Goal: Navigation & Orientation: Find specific page/section

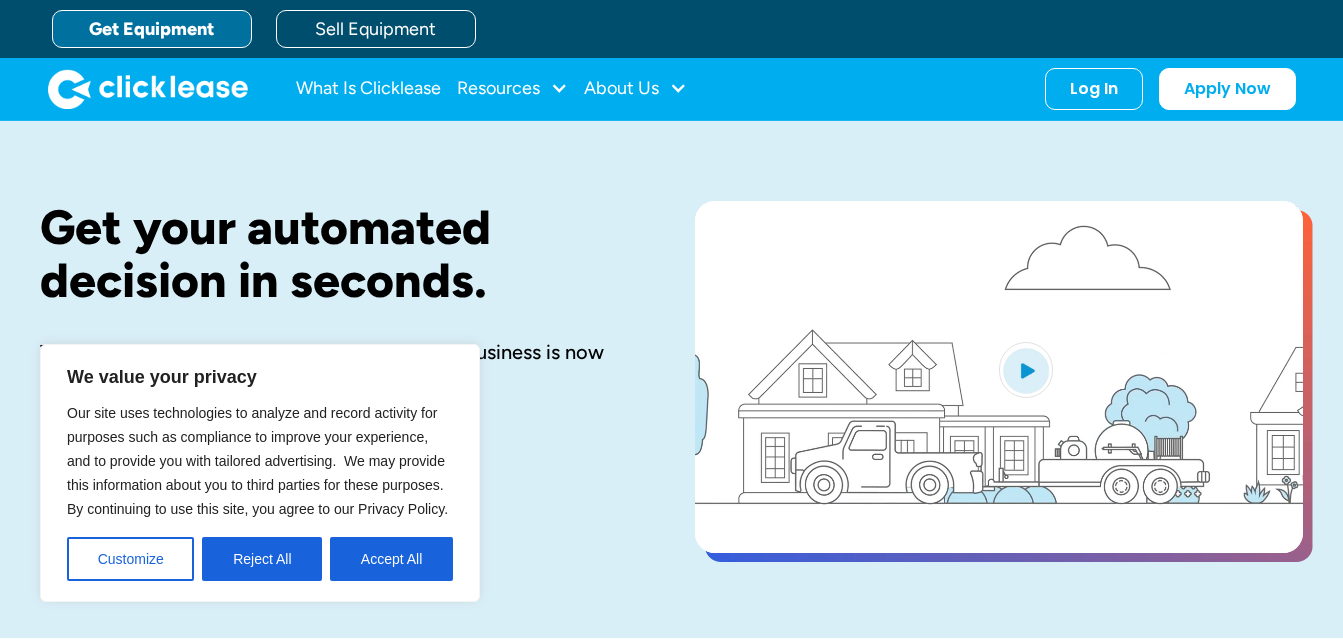
click at [536, 492] on div "Get your automated decision in seconds. The equipment you need to start or grow…" at bounding box center [335, 379] width 591 height 357
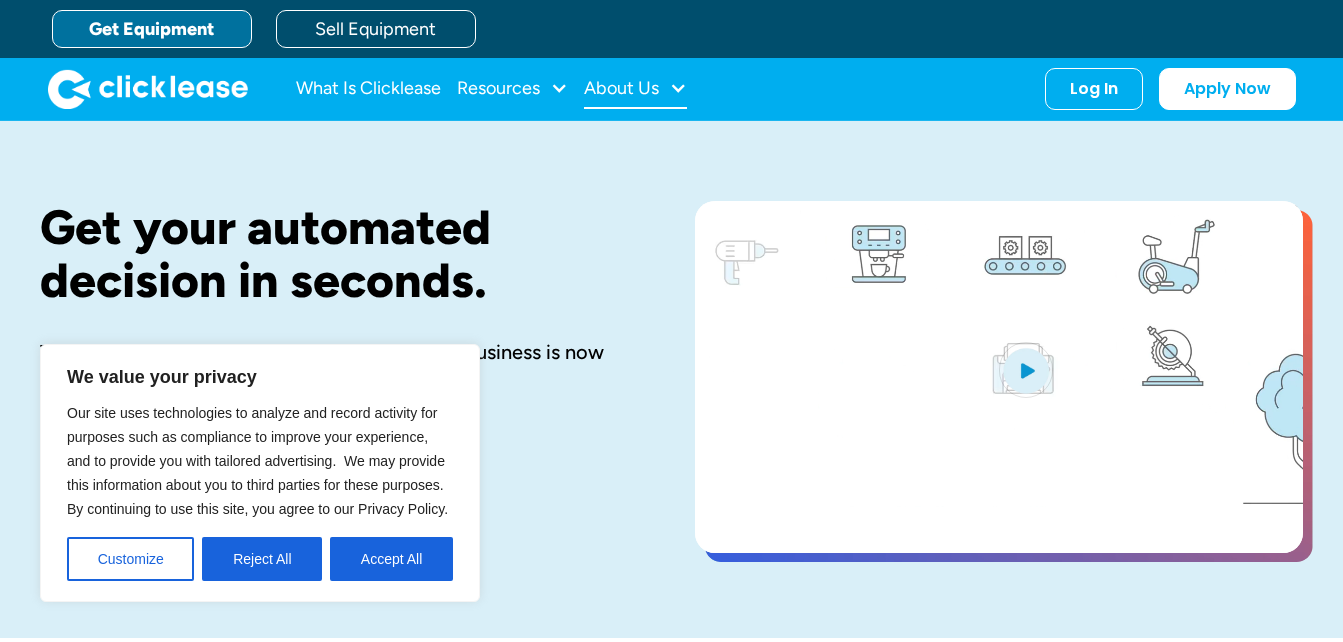
click at [631, 88] on div "About Us" at bounding box center [621, 88] width 75 height 0
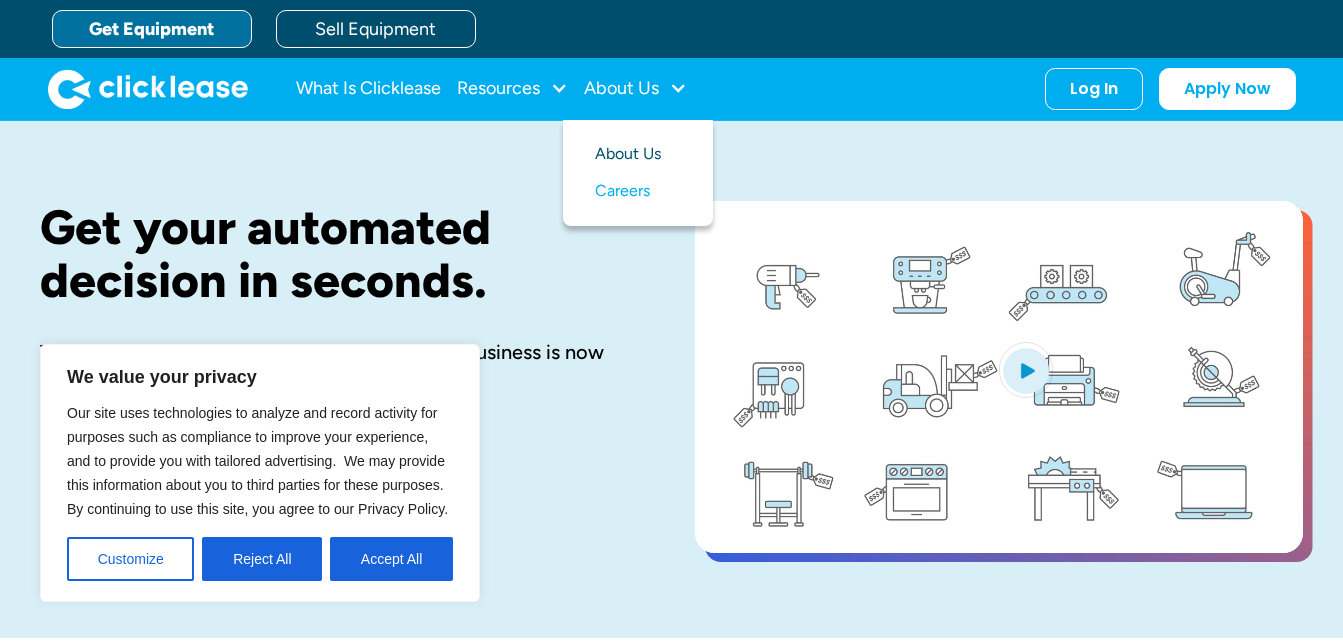
click at [638, 155] on link "About Us" at bounding box center [638, 154] width 86 height 37
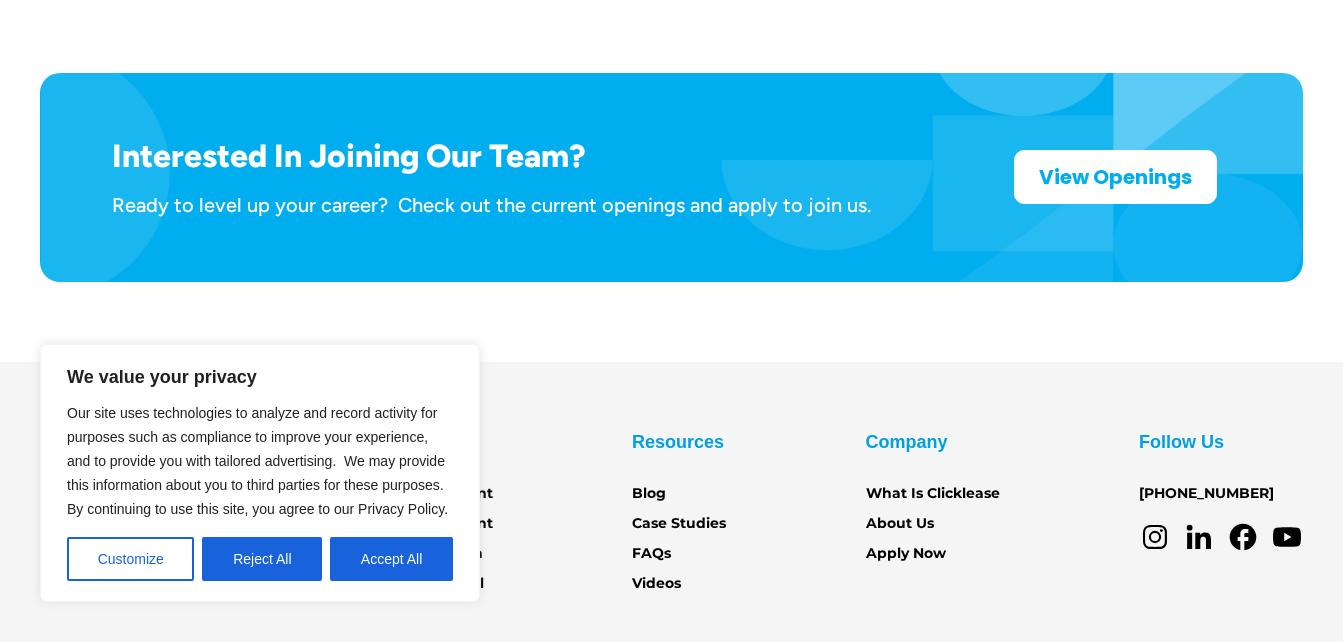
scroll to position [3333, 0]
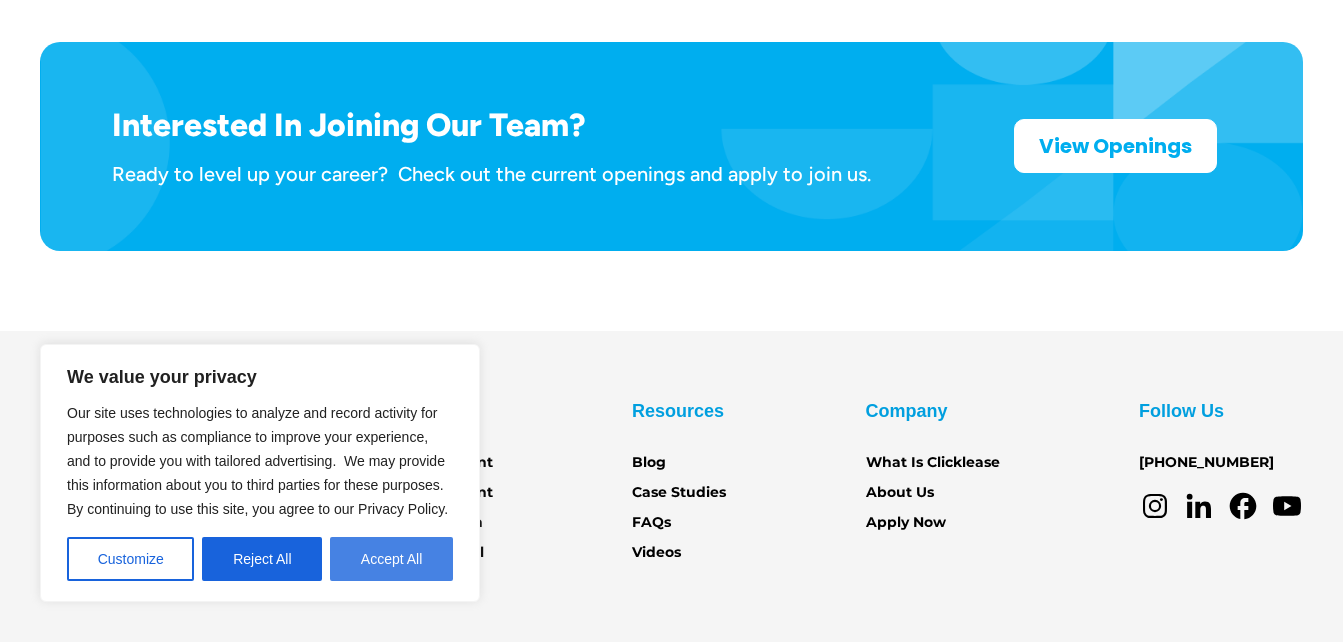
click at [356, 549] on button "Accept All" at bounding box center [391, 559] width 123 height 44
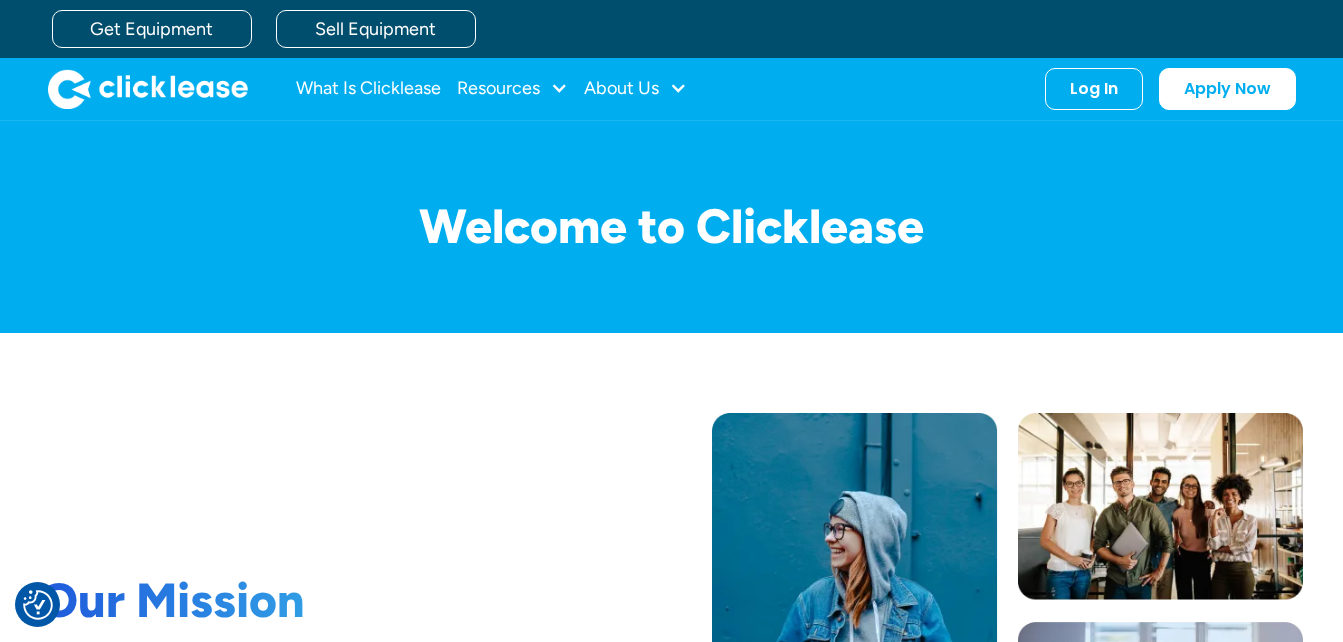
scroll to position [0, 0]
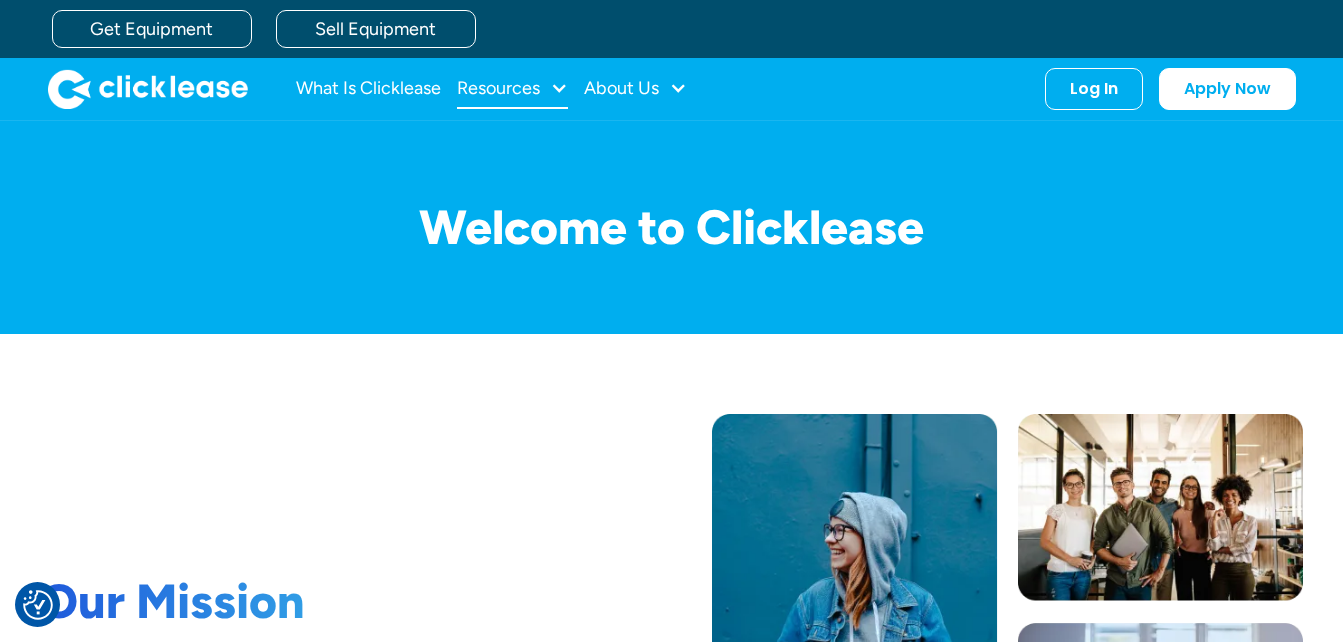
click at [530, 88] on div "Resources" at bounding box center [498, 88] width 83 height 0
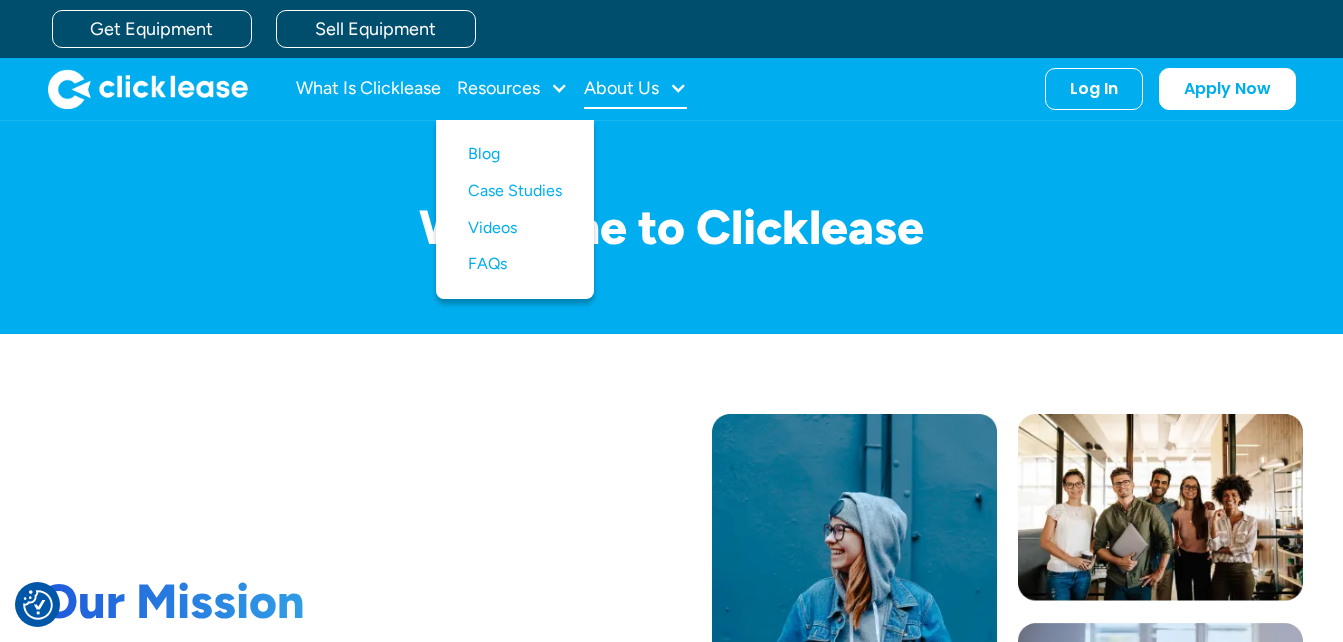
click at [609, 88] on div "About Us" at bounding box center [621, 88] width 75 height 0
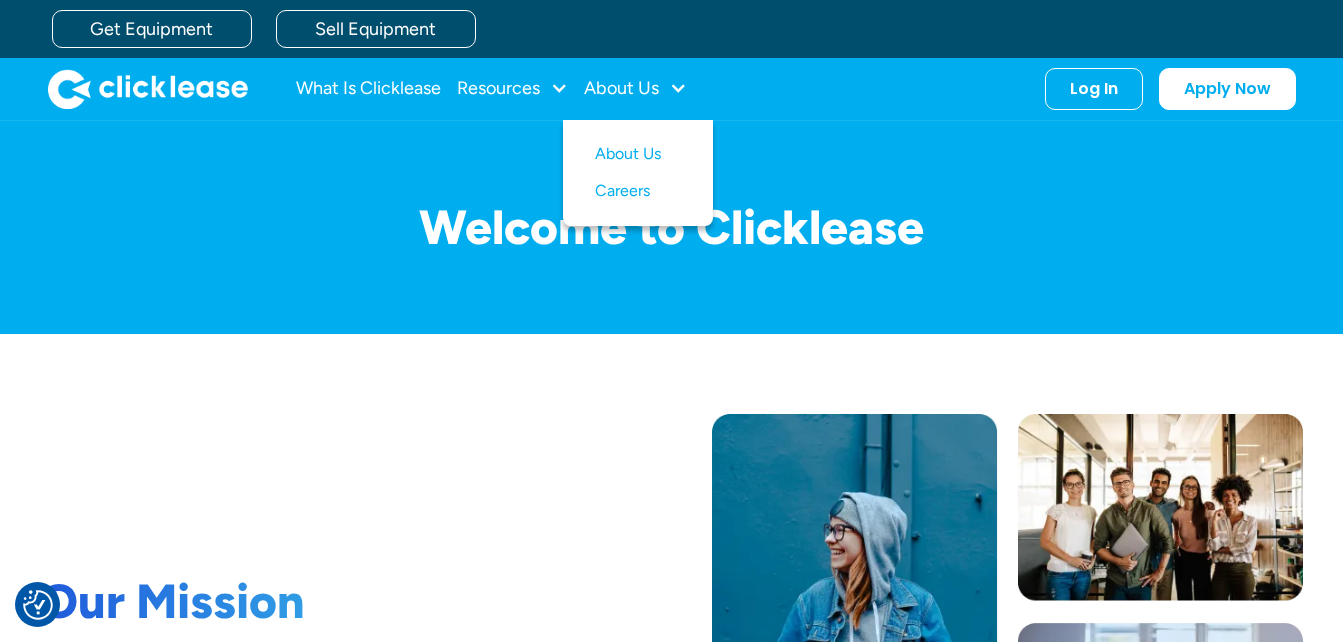
click at [227, 90] on img "home" at bounding box center [148, 89] width 200 height 40
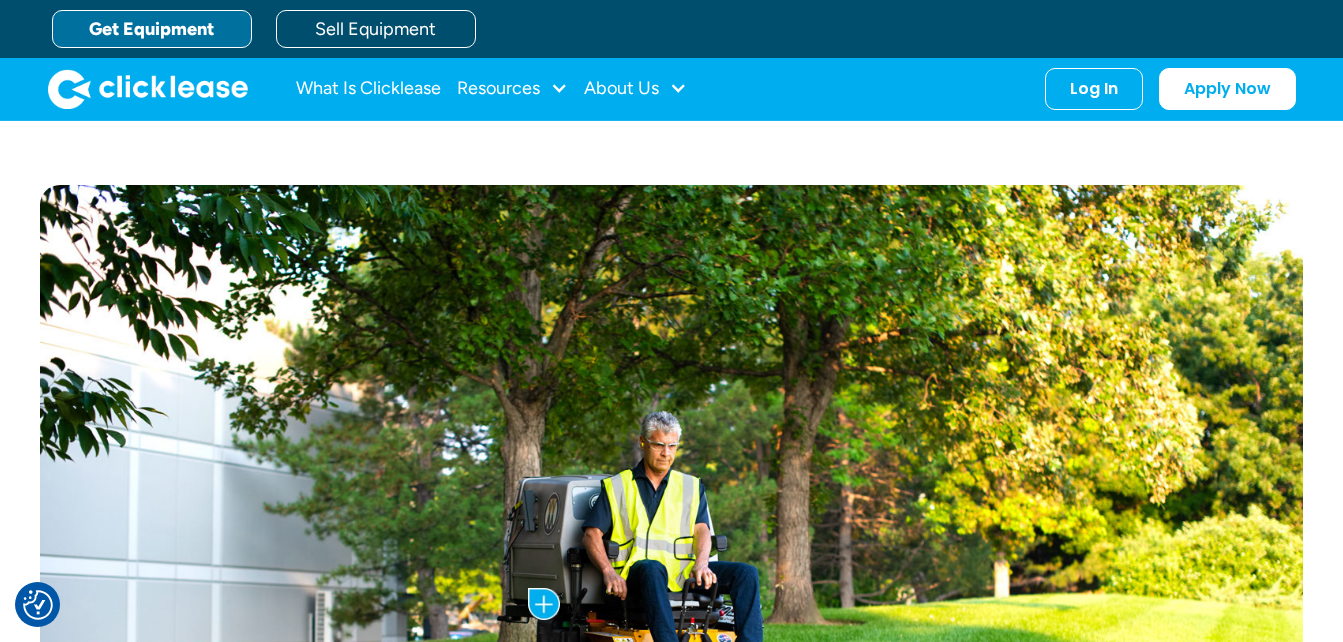
scroll to position [293, 0]
